Goal: Task Accomplishment & Management: Use online tool/utility

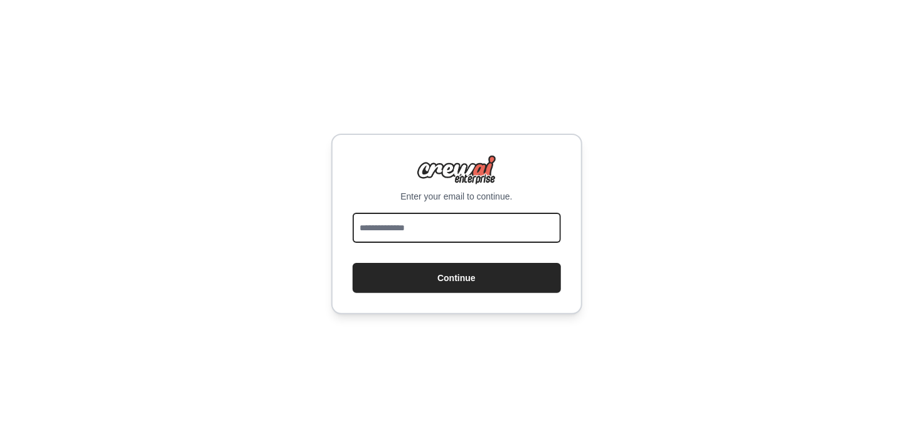
click at [423, 230] on input "email" at bounding box center [457, 228] width 208 height 30
type input "**********"
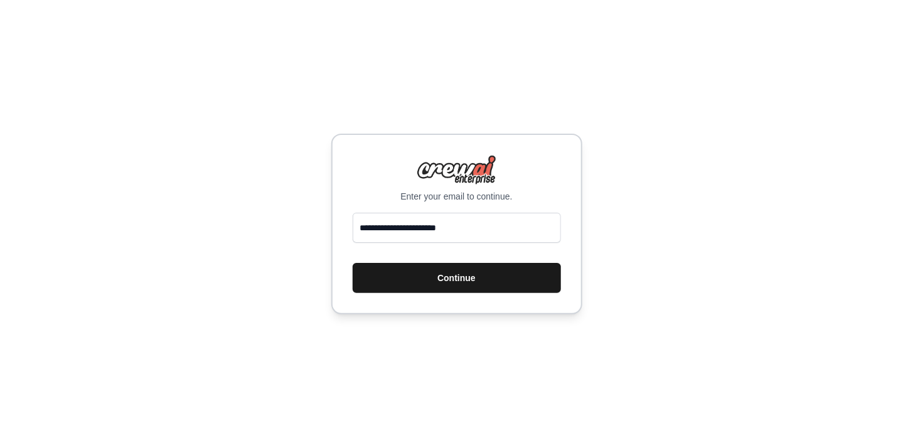
click at [427, 275] on button "Continue" at bounding box center [457, 278] width 208 height 30
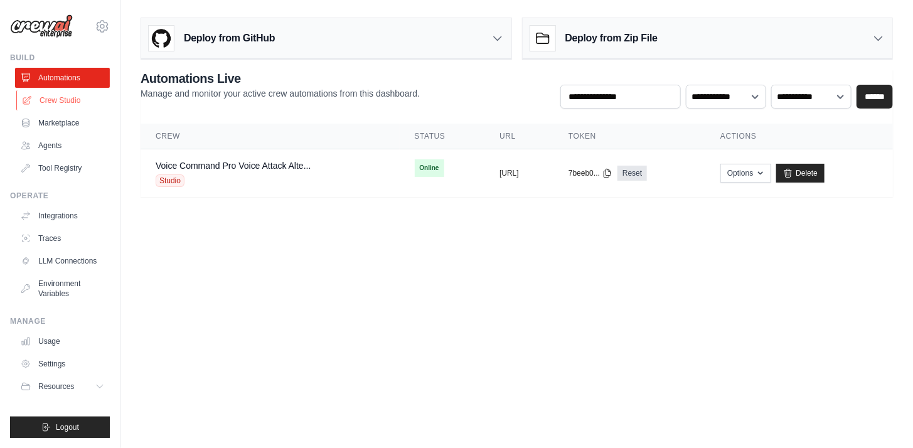
click at [62, 102] on link "Crew Studio" at bounding box center [63, 100] width 95 height 20
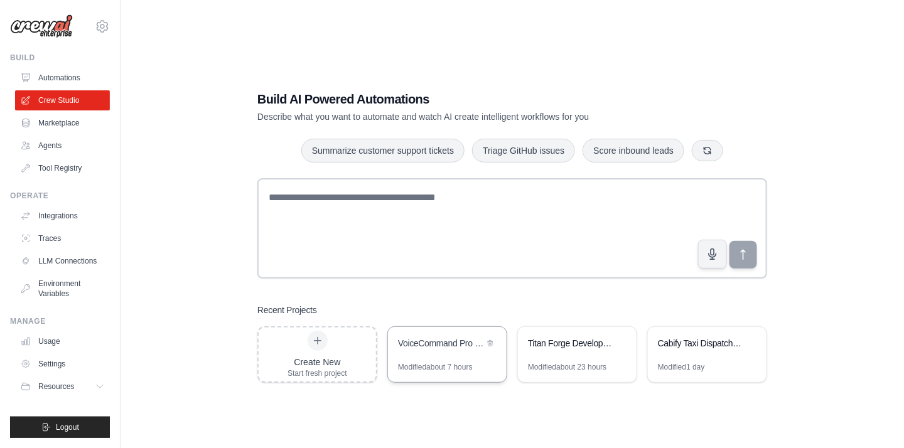
click at [439, 352] on div "VoiceCommand Pro - Voice Attack Alternative" at bounding box center [441, 344] width 86 height 15
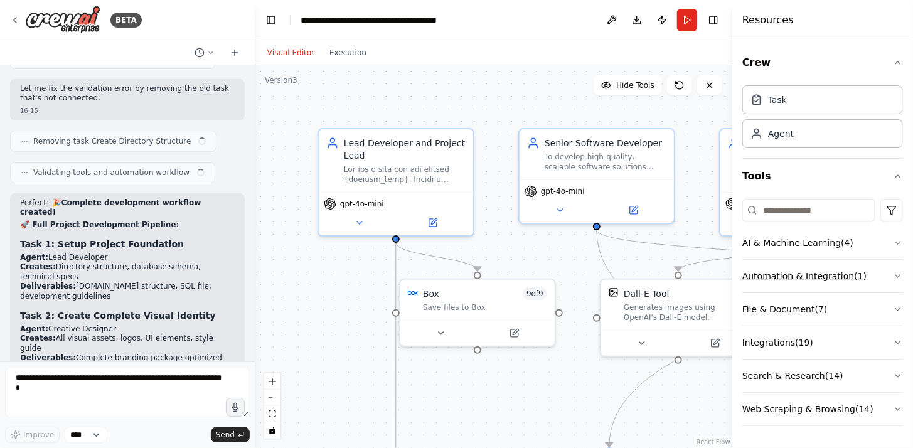
click at [788, 274] on button "Automation & Integration ( 1 )" at bounding box center [823, 276] width 161 height 33
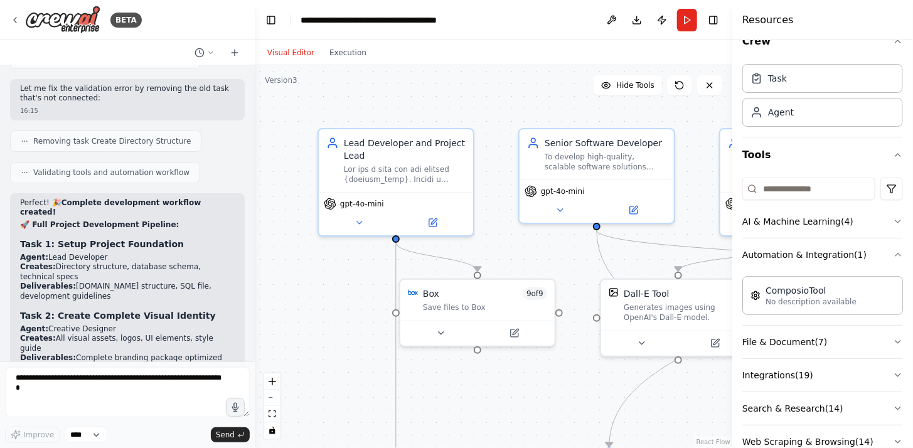
scroll to position [48, 0]
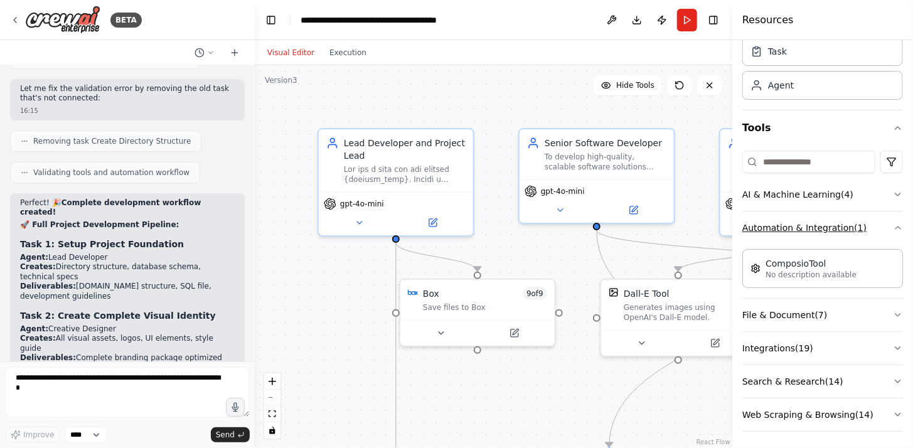
click at [766, 232] on button "Automation & Integration ( 1 )" at bounding box center [823, 228] width 161 height 33
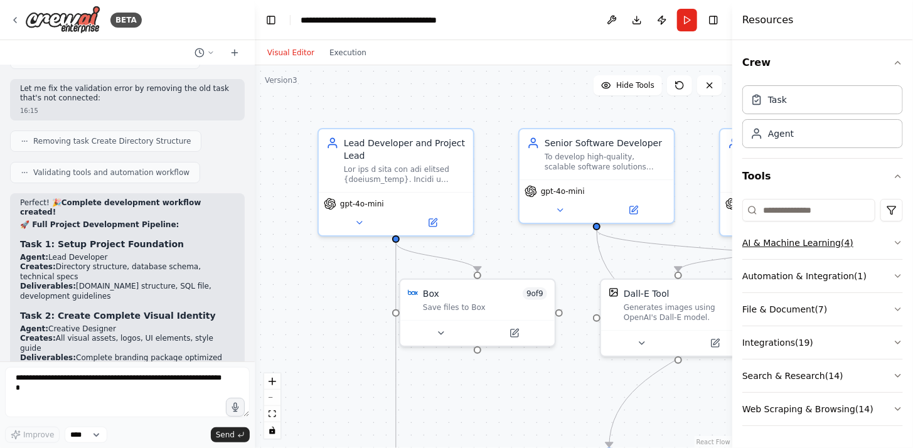
click at [783, 244] on button "AI & Machine Learning ( 4 )" at bounding box center [823, 243] width 161 height 33
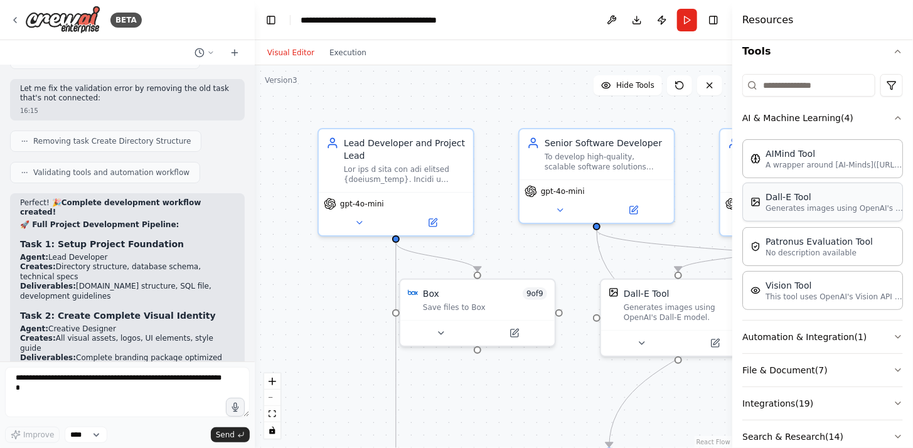
scroll to position [126, 0]
click at [774, 124] on button "AI & Machine Learning ( 4 )" at bounding box center [823, 117] width 161 height 33
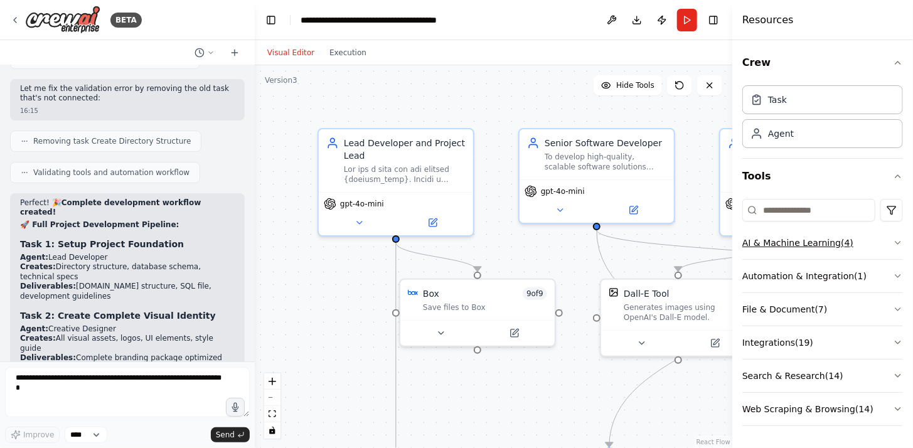
scroll to position [0, 0]
click at [786, 334] on button "Integrations ( 19 )" at bounding box center [823, 342] width 161 height 33
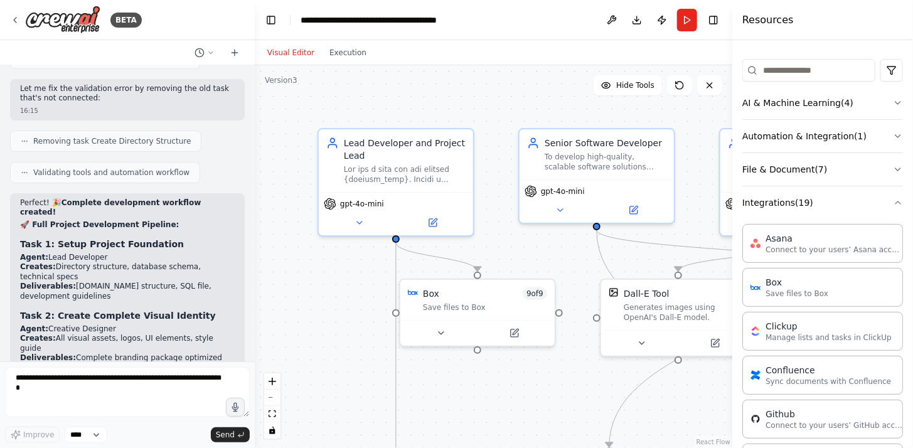
scroll to position [139, 0]
click at [776, 204] on button "Integrations ( 19 )" at bounding box center [823, 204] width 161 height 33
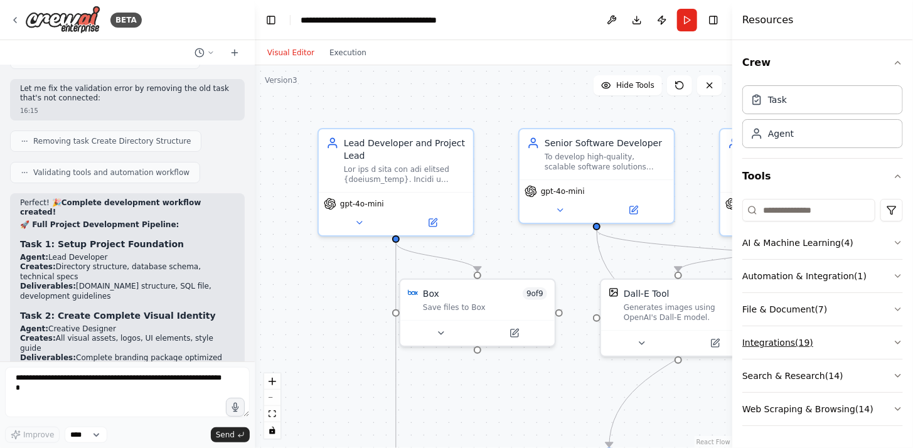
scroll to position [0, 0]
click at [773, 310] on button "File & Document ( 7 )" at bounding box center [823, 309] width 161 height 33
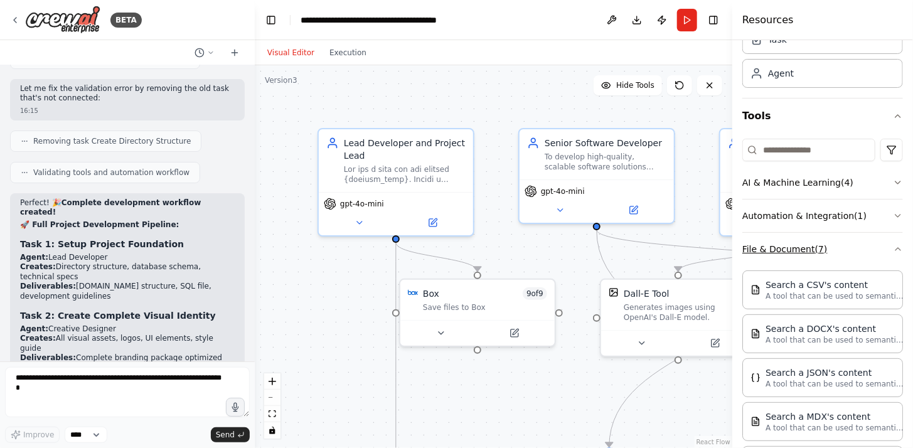
scroll to position [58, 0]
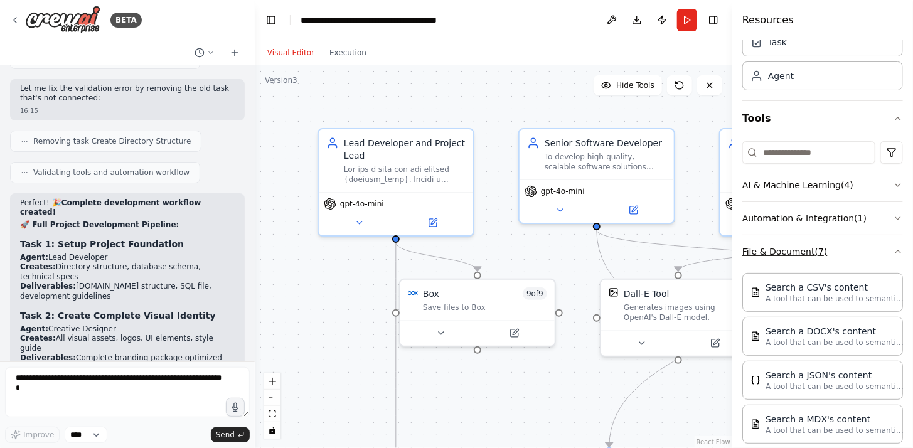
click at [778, 254] on button "File & Document ( 7 )" at bounding box center [823, 251] width 161 height 33
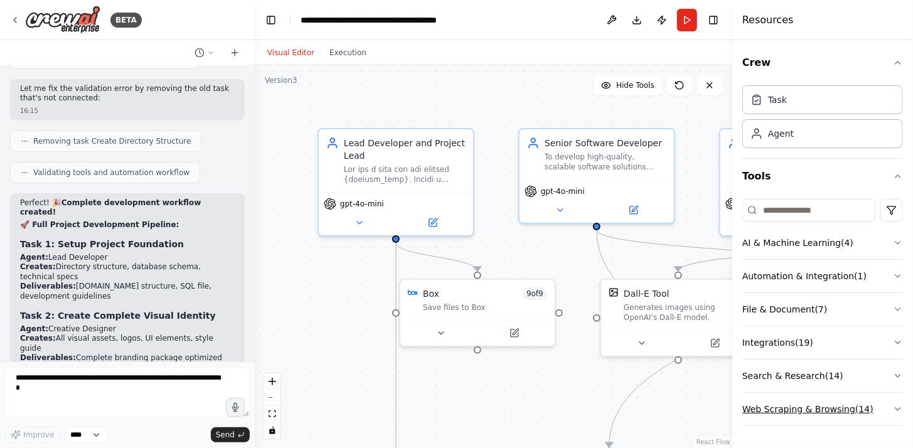
click at [776, 412] on button "Web Scraping & Browsing ( 14 )" at bounding box center [823, 409] width 161 height 33
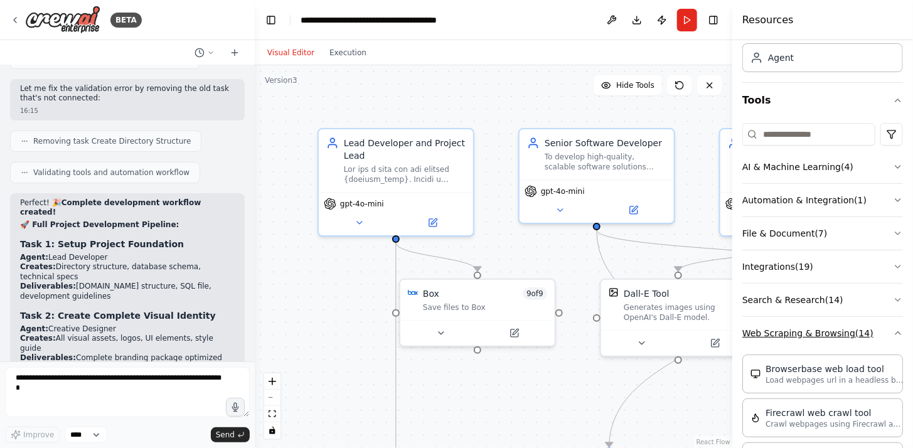
scroll to position [188, 0]
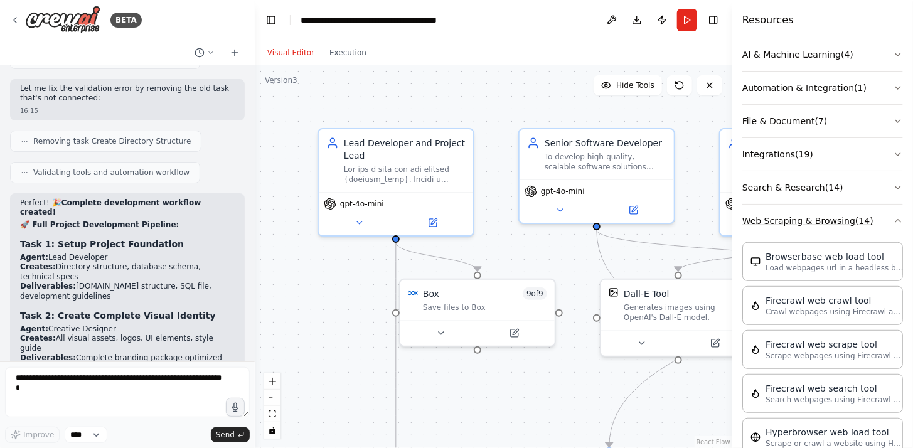
click at [779, 224] on button "Web Scraping & Browsing ( 14 )" at bounding box center [823, 221] width 161 height 33
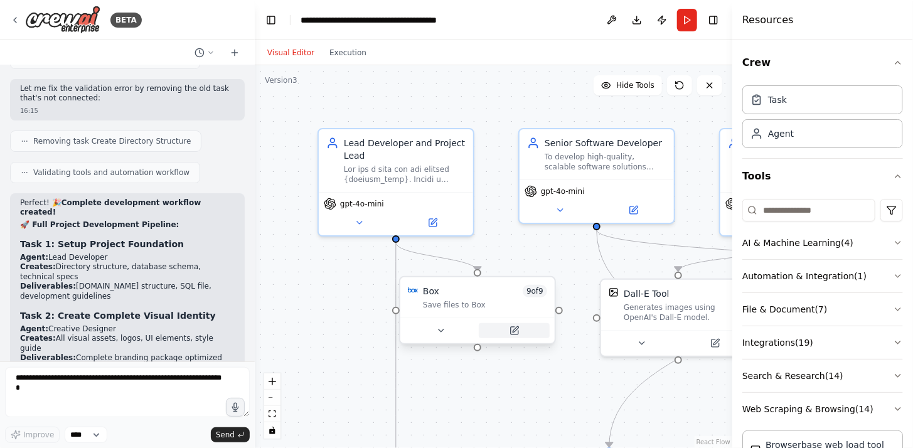
scroll to position [0, 0]
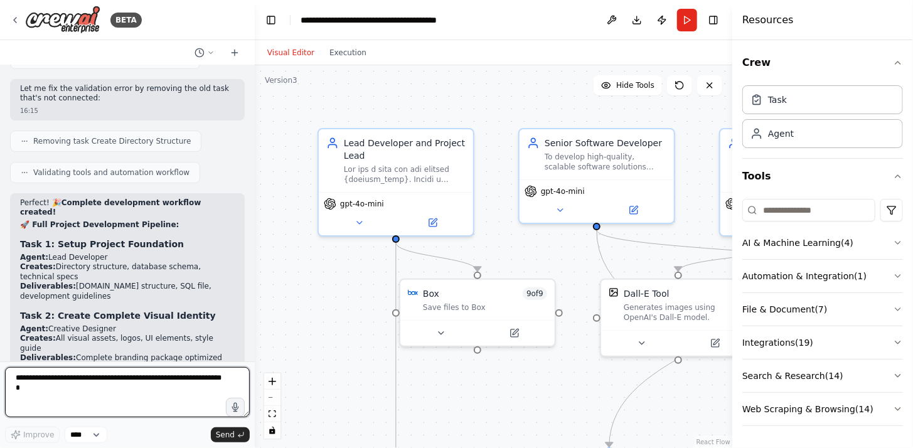
click at [136, 390] on textarea at bounding box center [127, 392] width 245 height 50
type textarea "**********"
